Goal: Check status

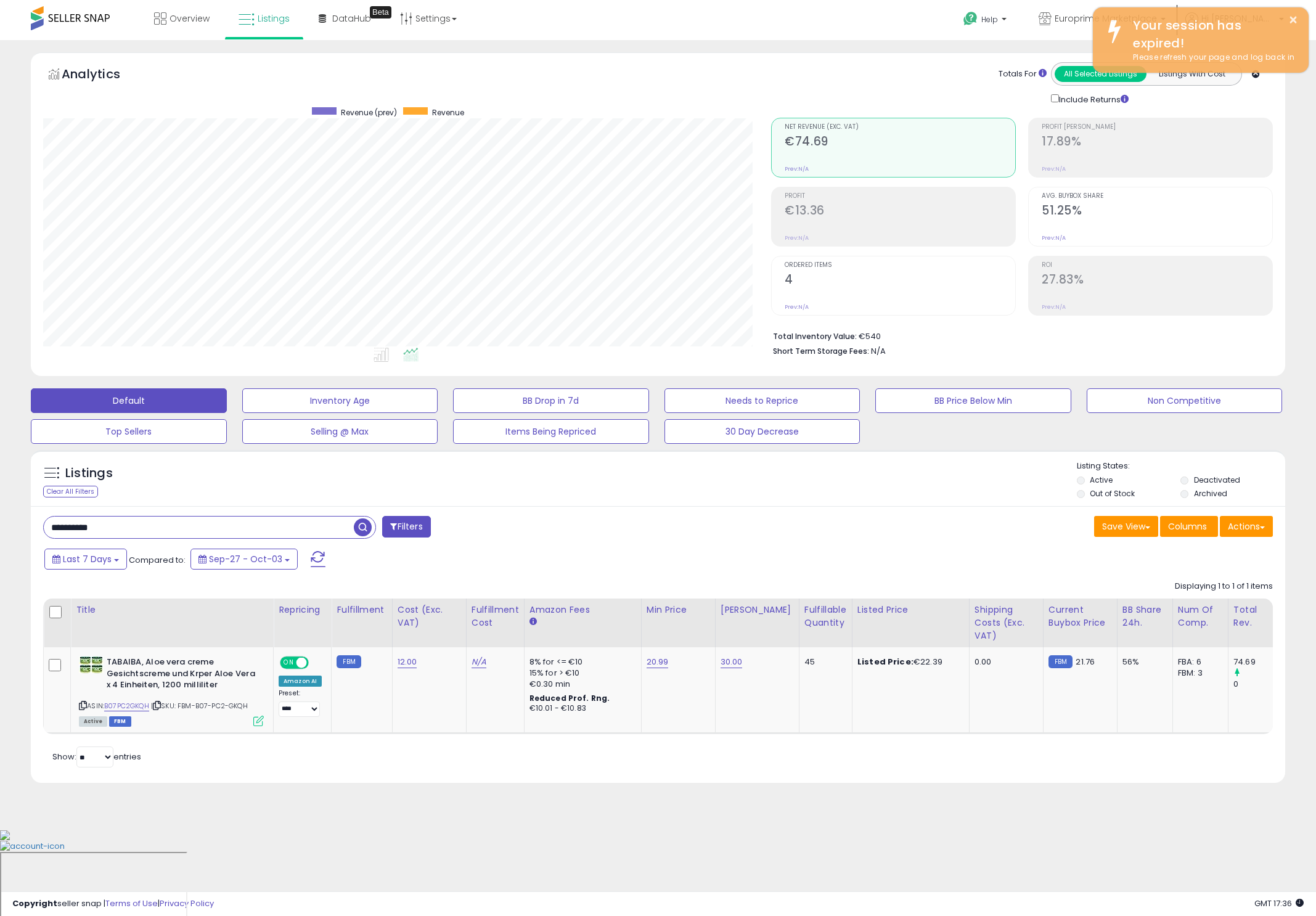
scroll to position [253, 728]
